Goal: Task Accomplishment & Management: Complete application form

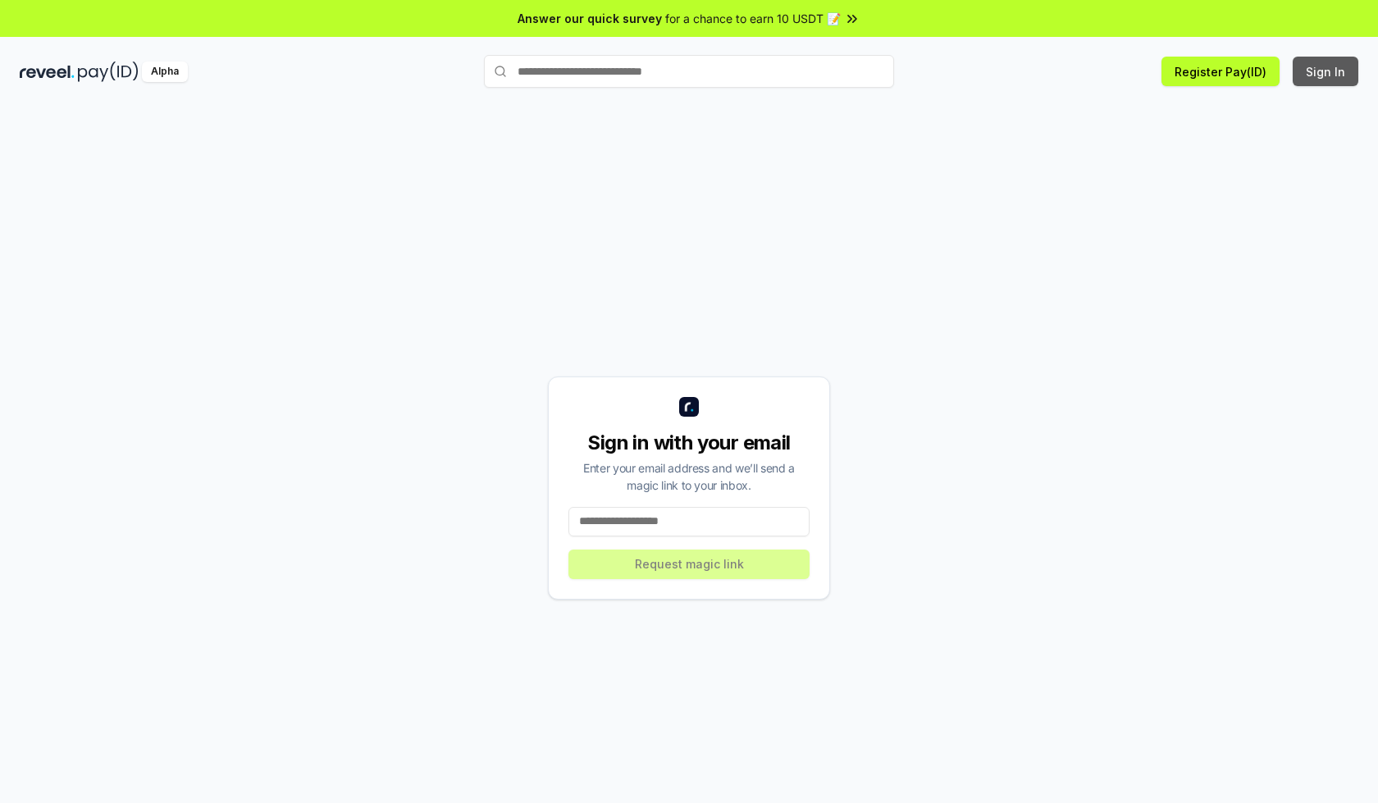
click at [1326, 71] on button "Sign In" at bounding box center [1326, 72] width 66 height 30
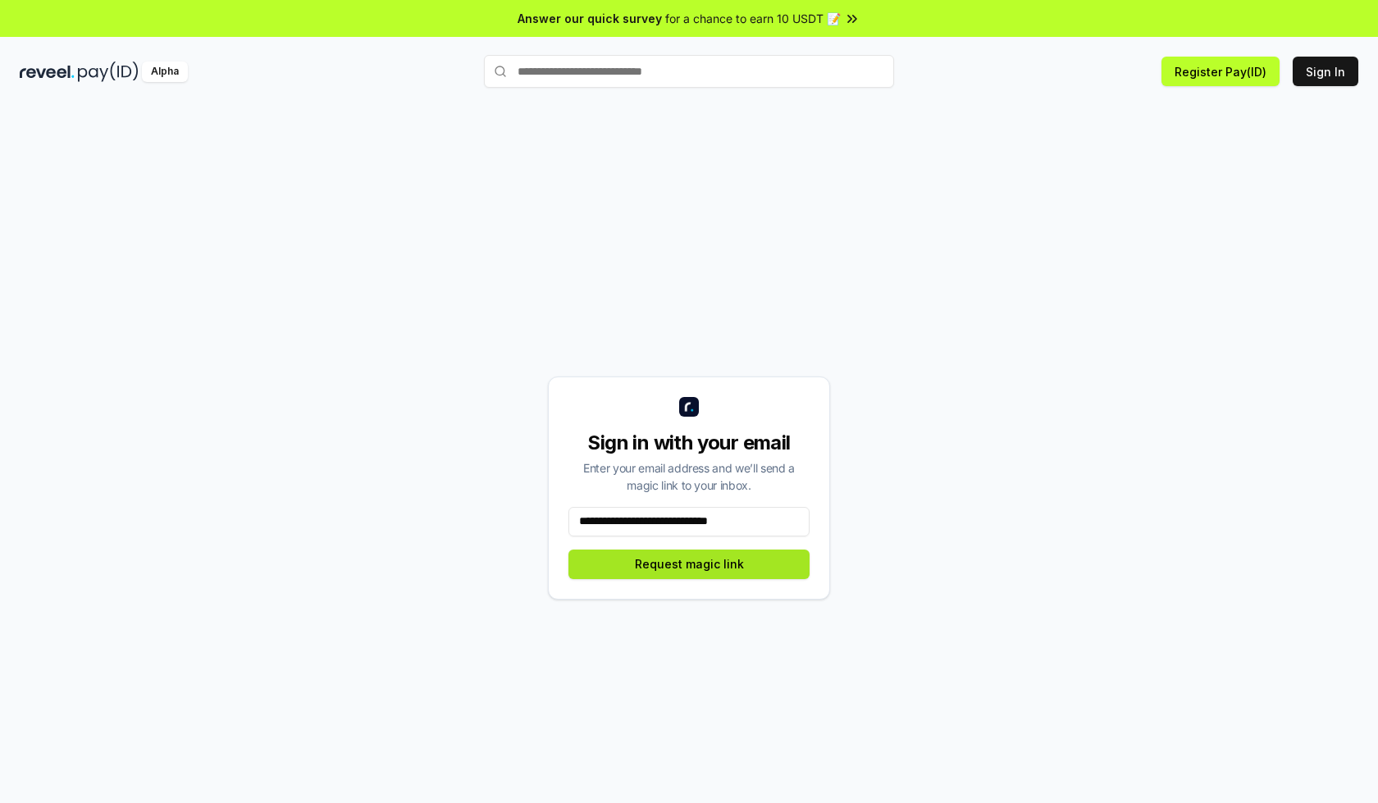
type input "**********"
click at [689, 564] on button "Request magic link" at bounding box center [688, 565] width 241 height 30
